Goal: Transaction & Acquisition: Purchase product/service

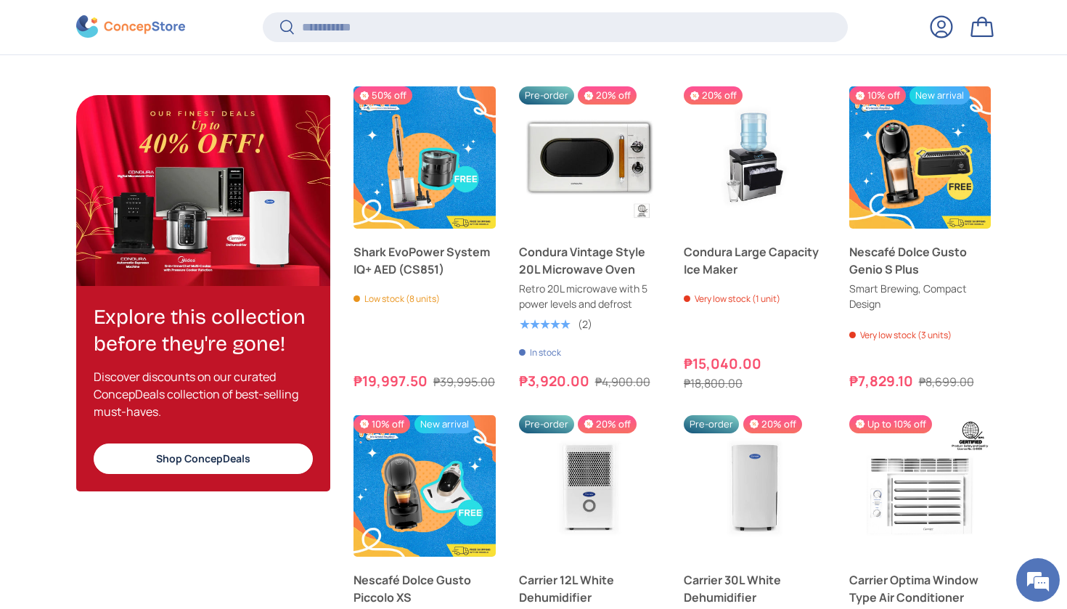
scroll to position [0, 1067]
click at [227, 457] on link "Shop ConcepDeals" at bounding box center [203, 458] width 219 height 31
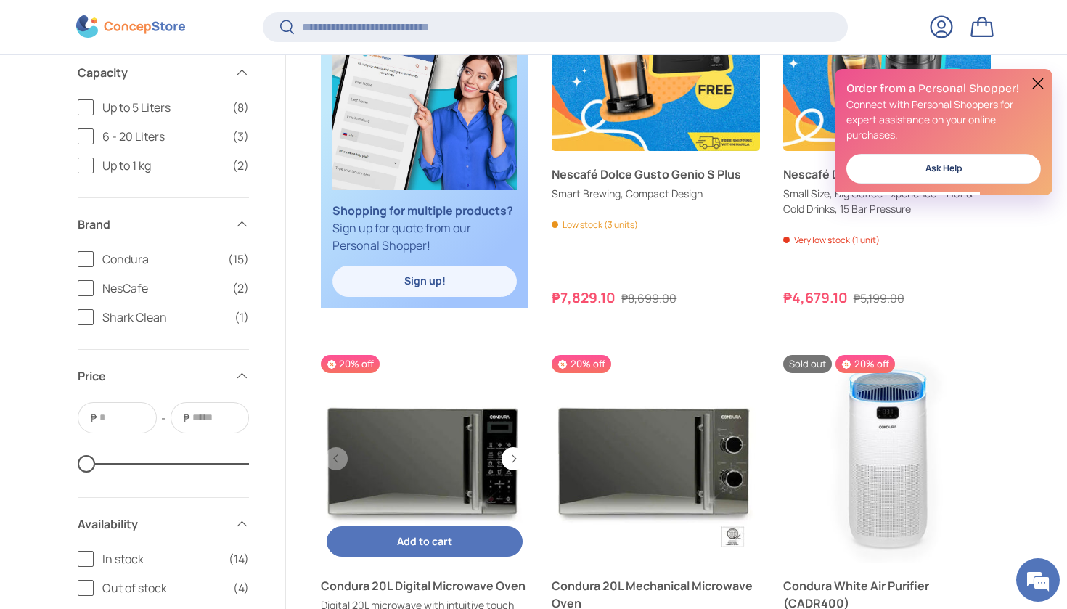
scroll to position [1511, 0]
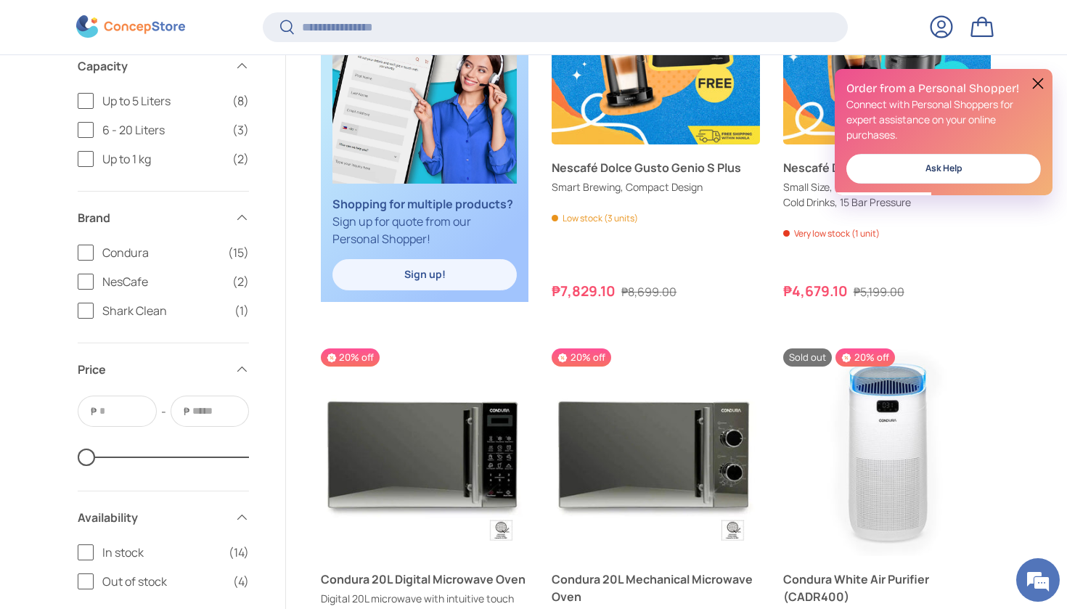
click at [1035, 83] on button at bounding box center [1038, 83] width 17 height 17
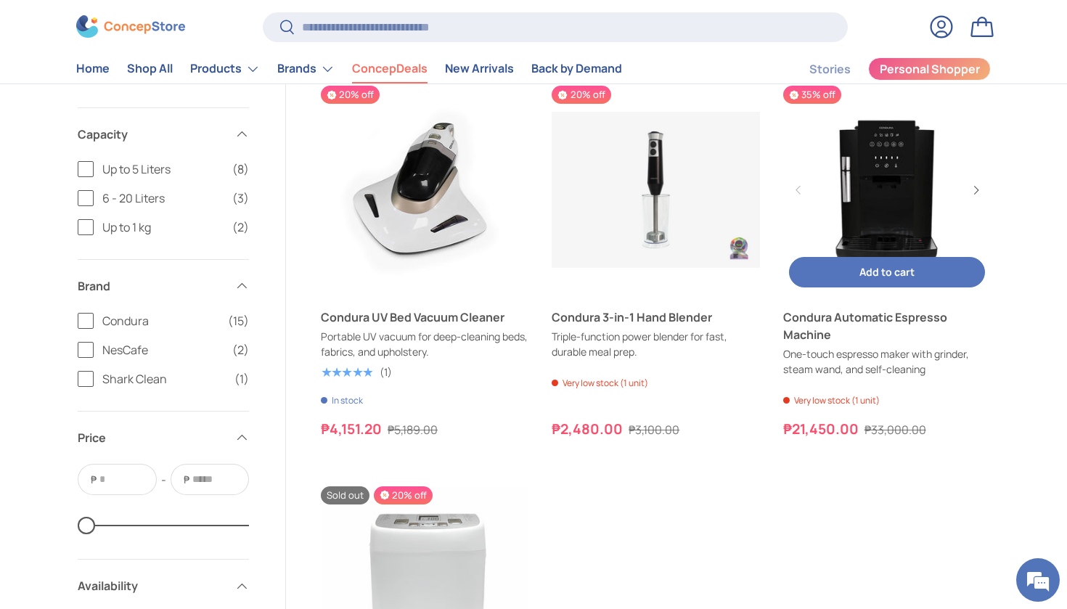
scroll to position [2971, 0]
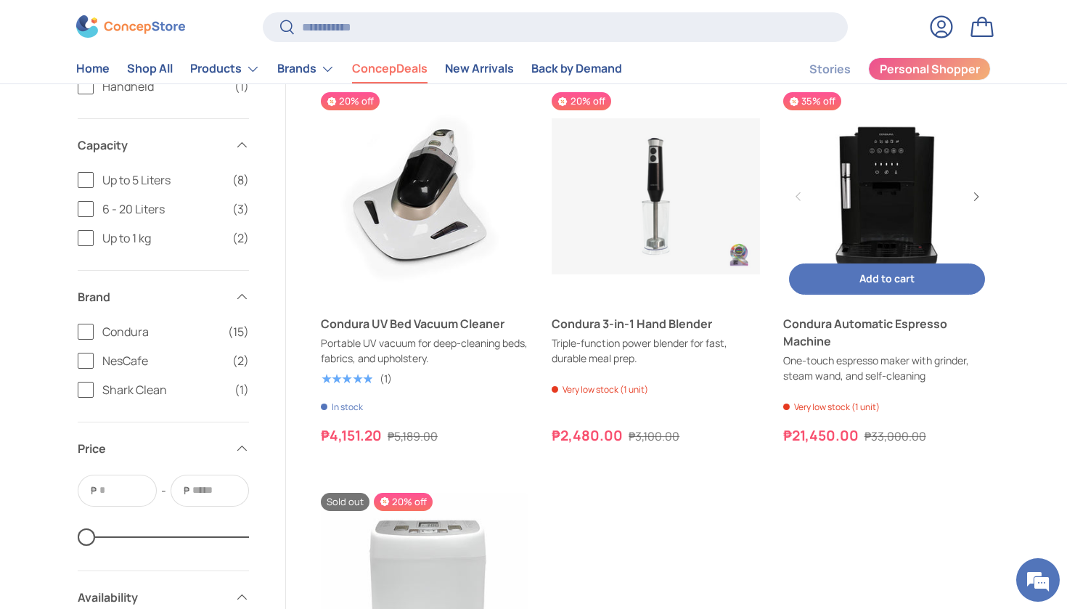
click at [887, 192] on link "Condura Automatic Espresso Machine" at bounding box center [887, 196] width 208 height 208
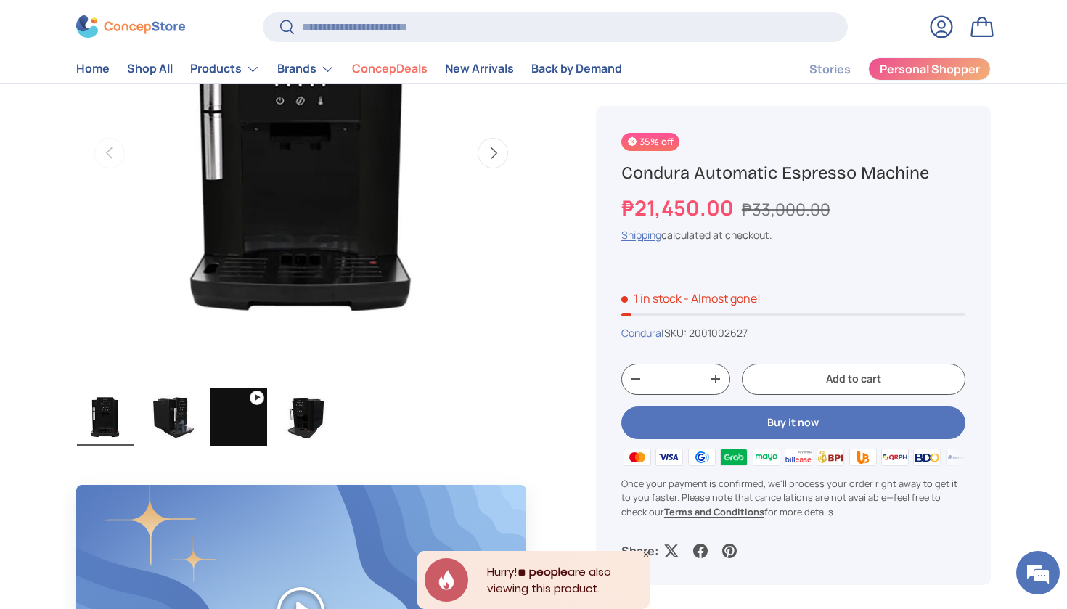
scroll to position [648, 0]
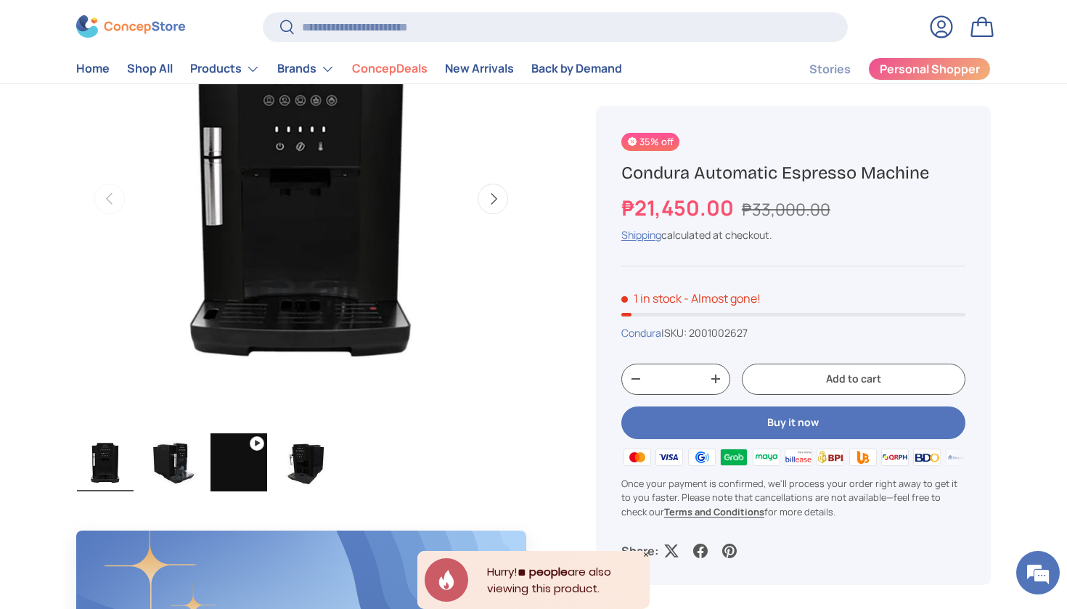
click at [174, 471] on img "Gallery Viewer" at bounding box center [172, 462] width 57 height 58
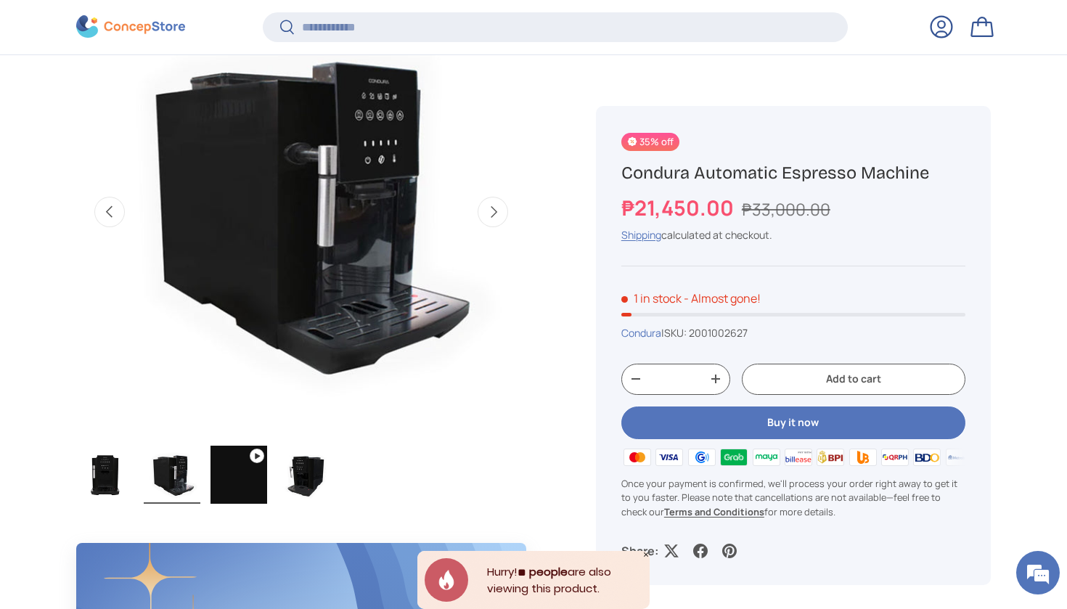
scroll to position [642, 0]
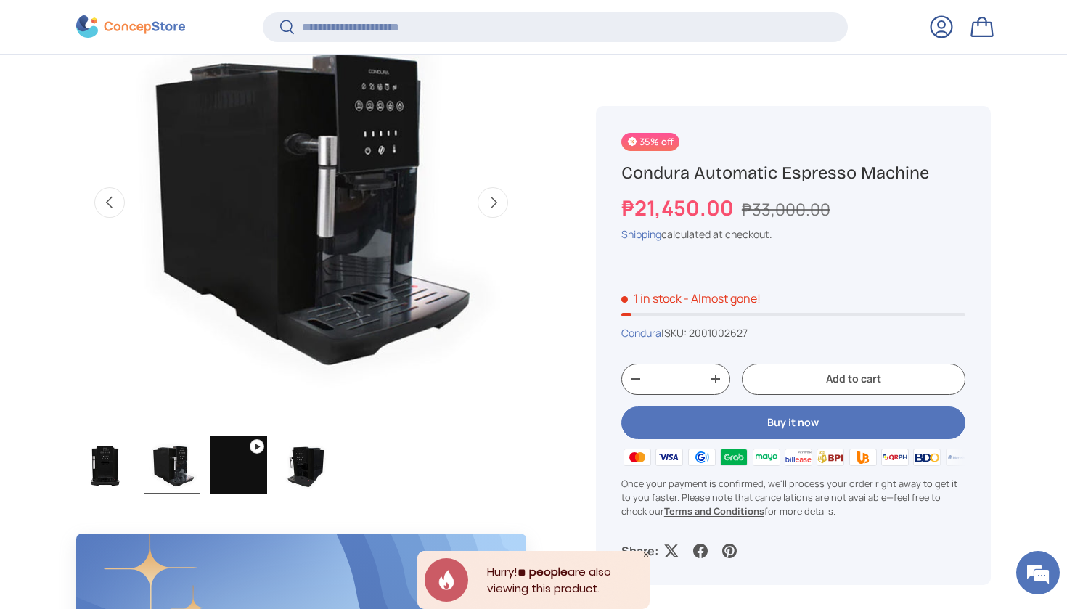
click at [223, 461] on img "Gallery Viewer" at bounding box center [239, 465] width 57 height 58
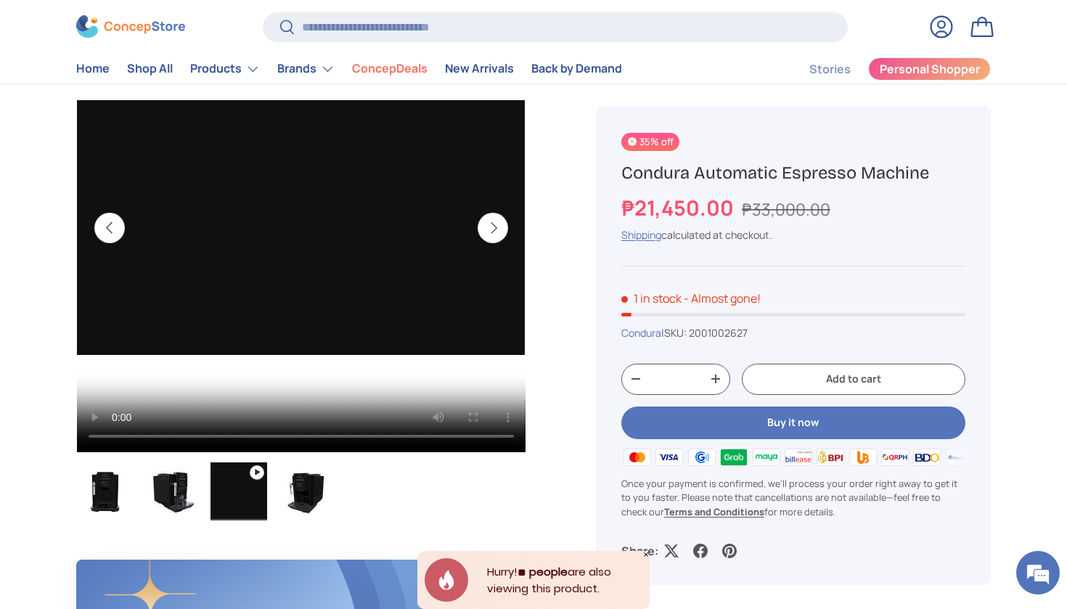
scroll to position [0, 0]
click at [93, 447] on video "condura-automatic-espresso-machine-demo-video-view-concepstore" at bounding box center [301, 228] width 449 height 449
click at [456, 436] on video "condura-automatic-espresso-machine-demo-video-view-concepstore" at bounding box center [301, 228] width 449 height 449
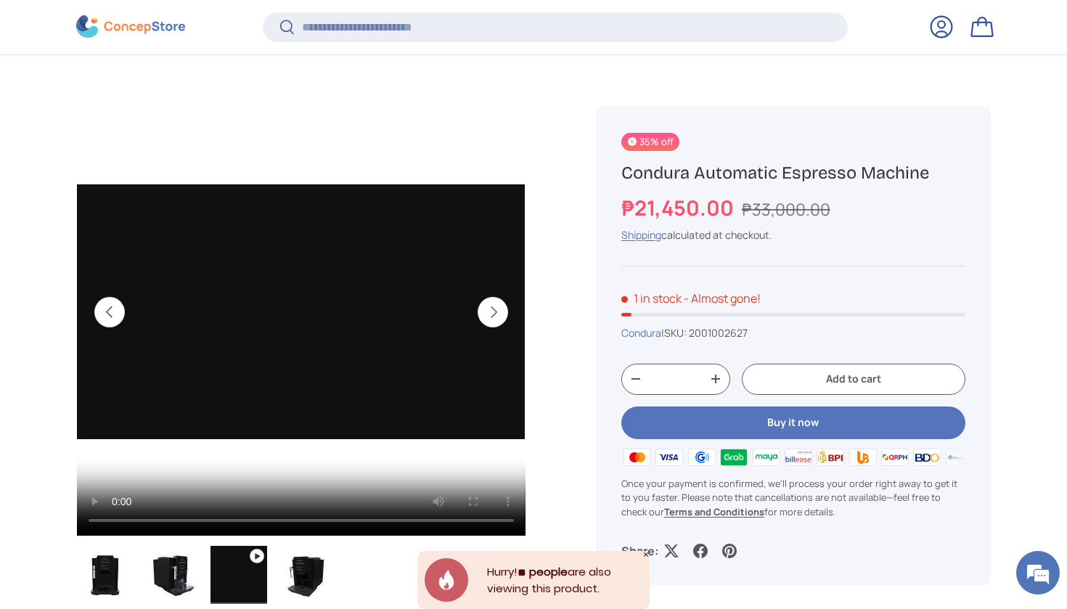
scroll to position [531, 0]
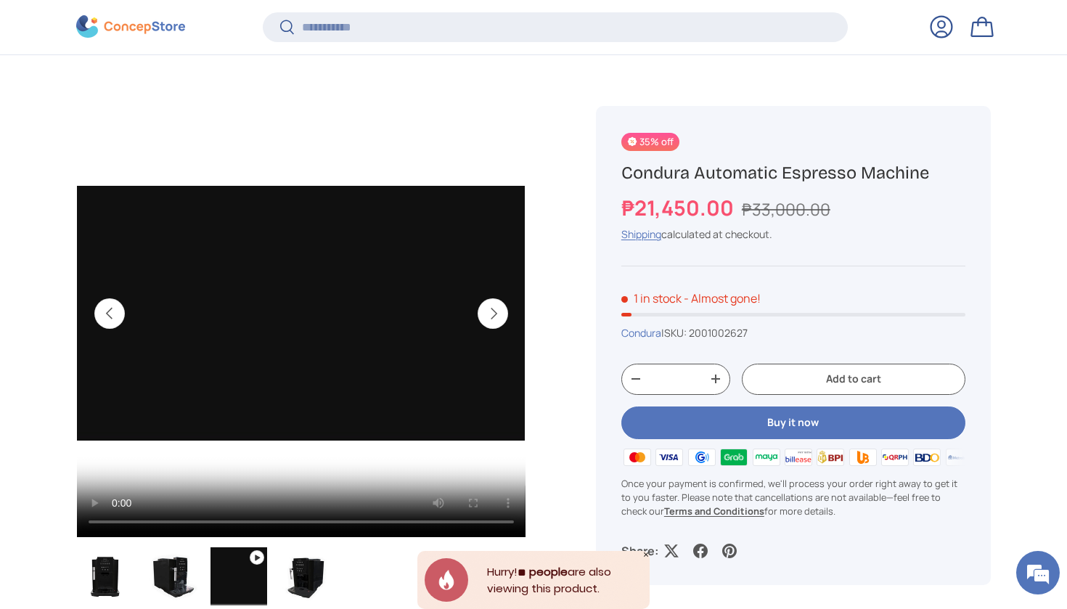
click at [394, 522] on video "condura-automatic-espresso-machine-demo-video-view-concepstore" at bounding box center [301, 313] width 449 height 449
click at [389, 522] on video "condura-automatic-espresso-machine-demo-video-view-concepstore" at bounding box center [301, 313] width 449 height 449
click at [380, 520] on video "condura-automatic-espresso-machine-demo-video-view-concepstore" at bounding box center [301, 313] width 449 height 449
